Goal: Task Accomplishment & Management: Manage account settings

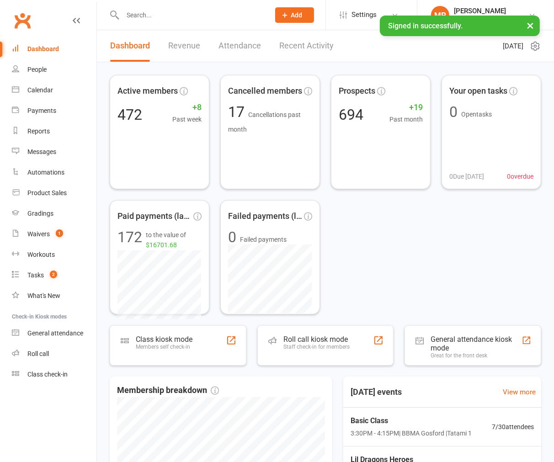
click at [147, 17] on input "text" at bounding box center [191, 15] width 143 height 13
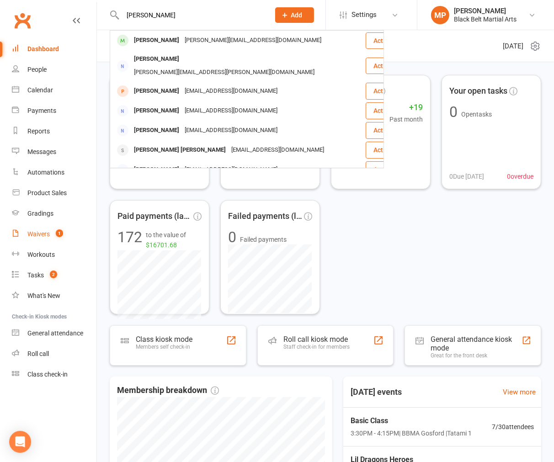
type input "[PERSON_NAME]"
click at [49, 234] on div "Waivers" at bounding box center [38, 233] width 22 height 7
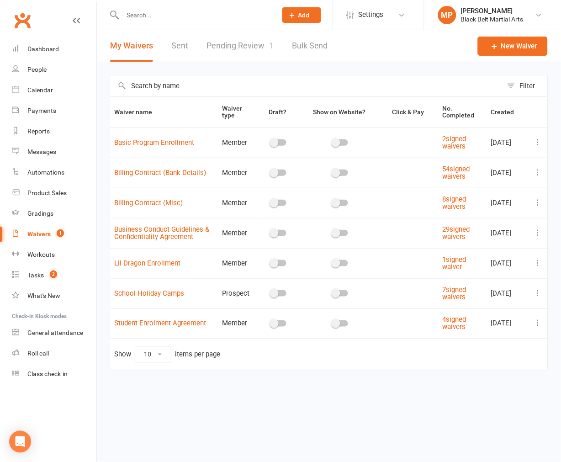
click at [257, 47] on link "Pending Review 1" at bounding box center [239, 46] width 67 height 32
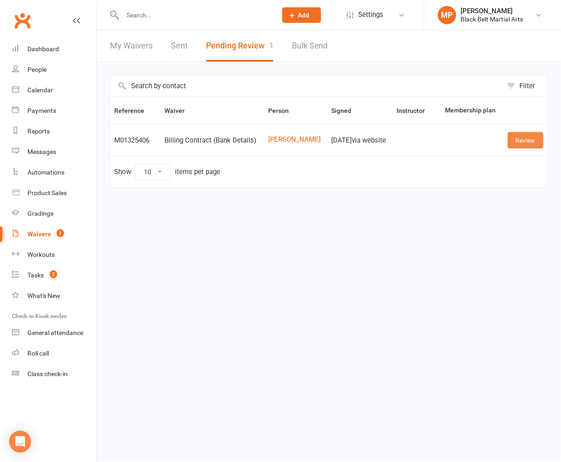
click at [524, 137] on link "Review" at bounding box center [526, 140] width 36 height 16
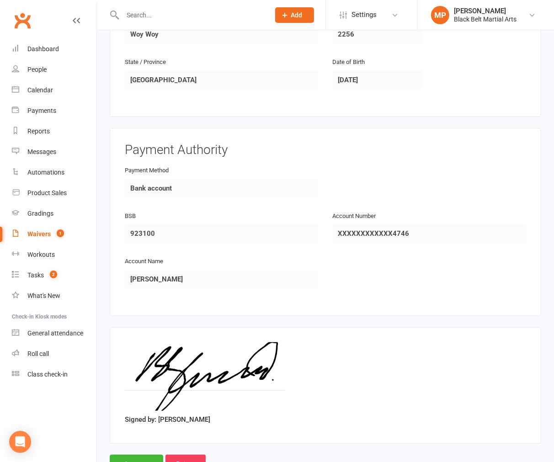
scroll to position [357, 0]
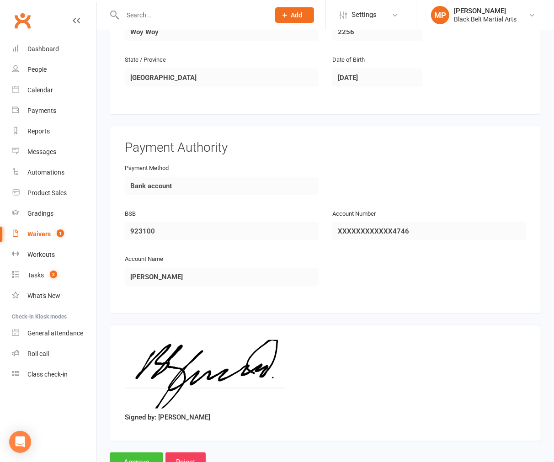
click at [133, 452] on input "Approve" at bounding box center [136, 461] width 53 height 19
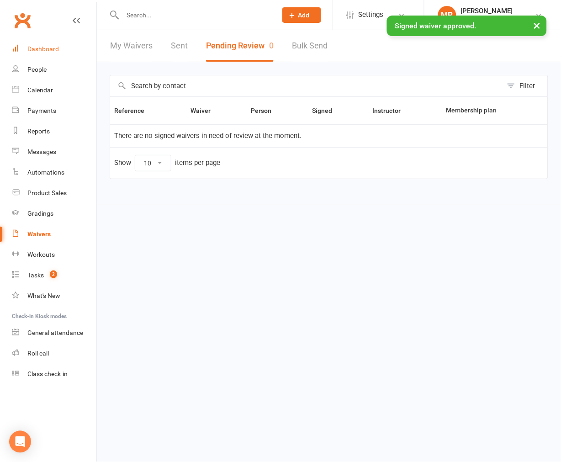
click at [45, 46] on div "Dashboard" at bounding box center [43, 48] width 32 height 7
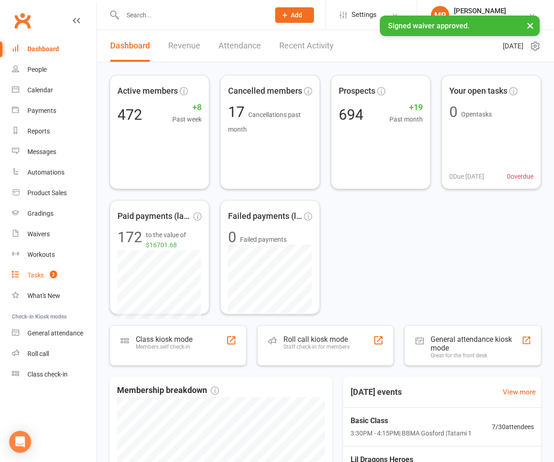
click at [44, 274] on link "Tasks 2" at bounding box center [54, 275] width 85 height 21
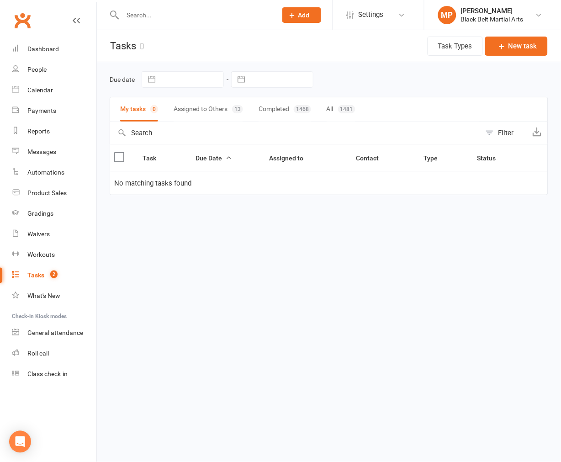
click at [205, 109] on button "Assigned to Others 13" at bounding box center [208, 109] width 69 height 24
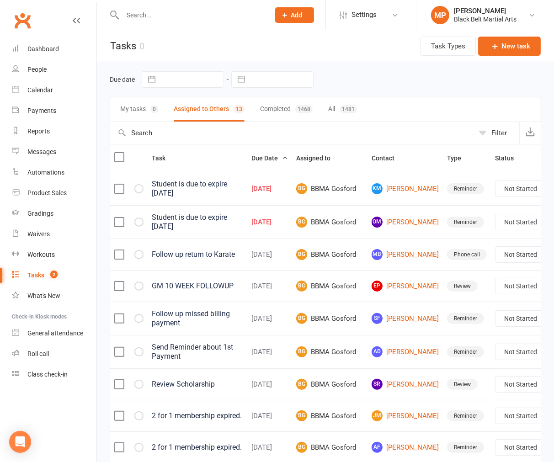
click at [495, 189] on select "Not Started In Progress Waiting Complete" at bounding box center [529, 189] width 68 height 16
click at [495, 182] on select "Not Started In Progress Waiting Complete" at bounding box center [529, 189] width 68 height 16
select select "unstarted"
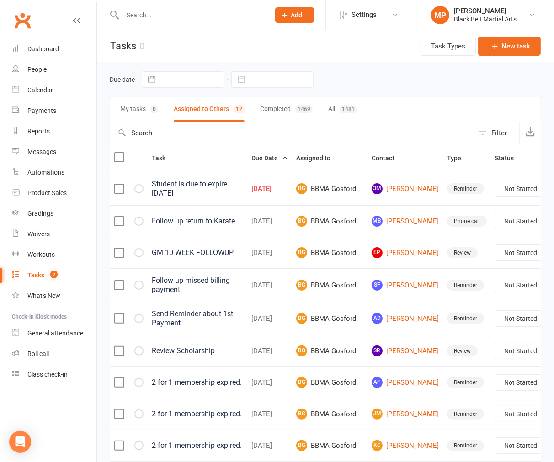
click at [495, 188] on select "Not Started In Progress Waiting Complete" at bounding box center [529, 189] width 68 height 16
click at [495, 182] on select "Not Started In Progress Waiting Complete" at bounding box center [529, 189] width 68 height 16
select select "unstarted"
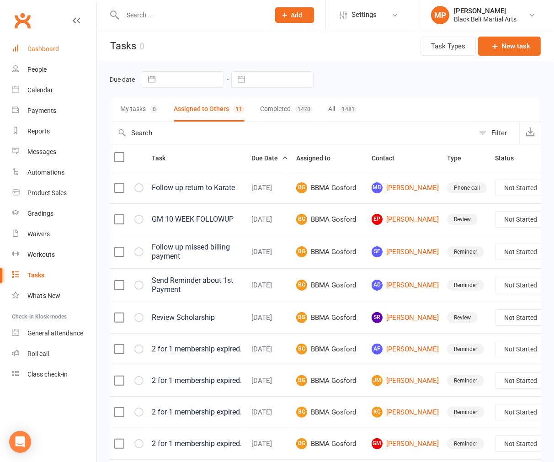
click at [53, 52] on div "Dashboard" at bounding box center [43, 48] width 32 height 7
